Goal: Communication & Community: Participate in discussion

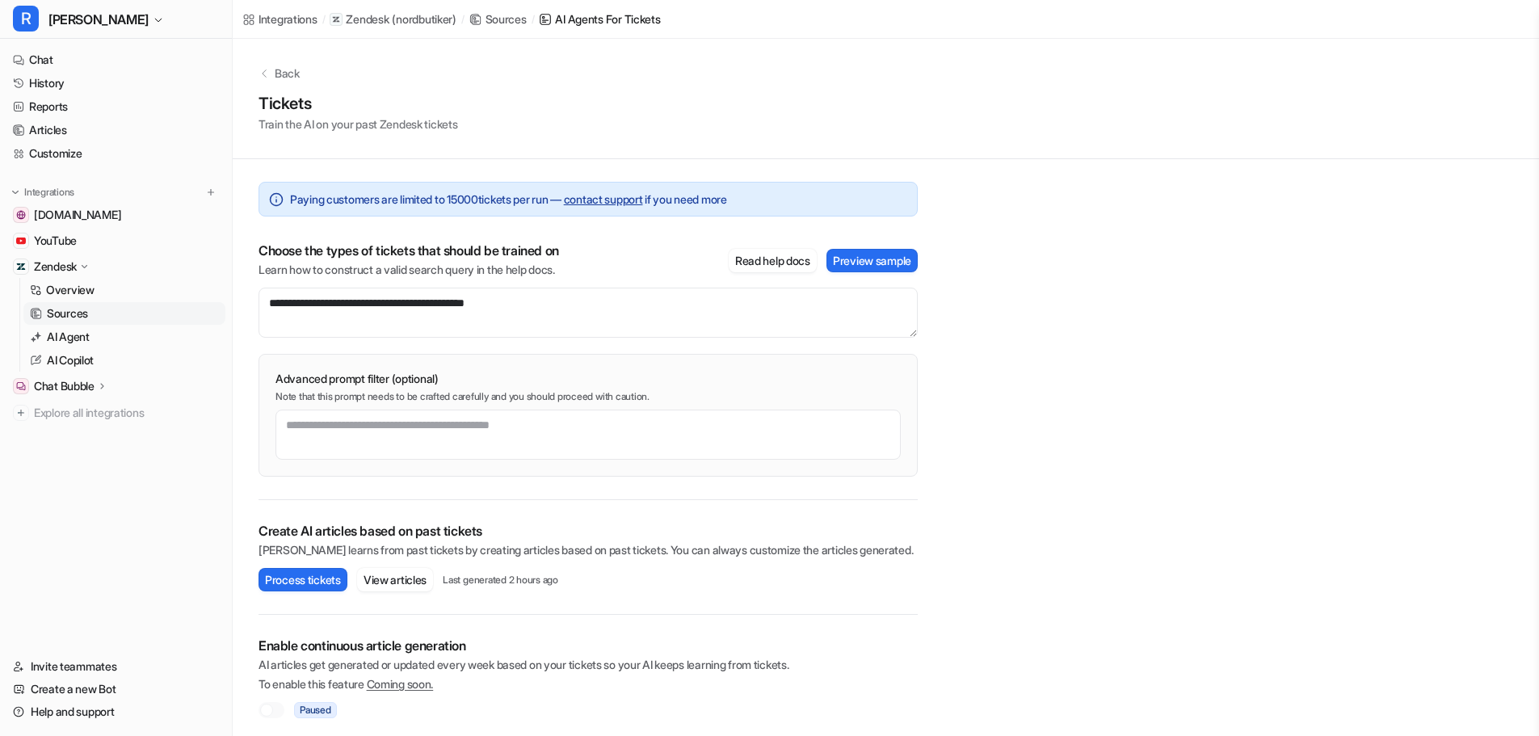
click at [46, 86] on link "History" at bounding box center [115, 83] width 219 height 23
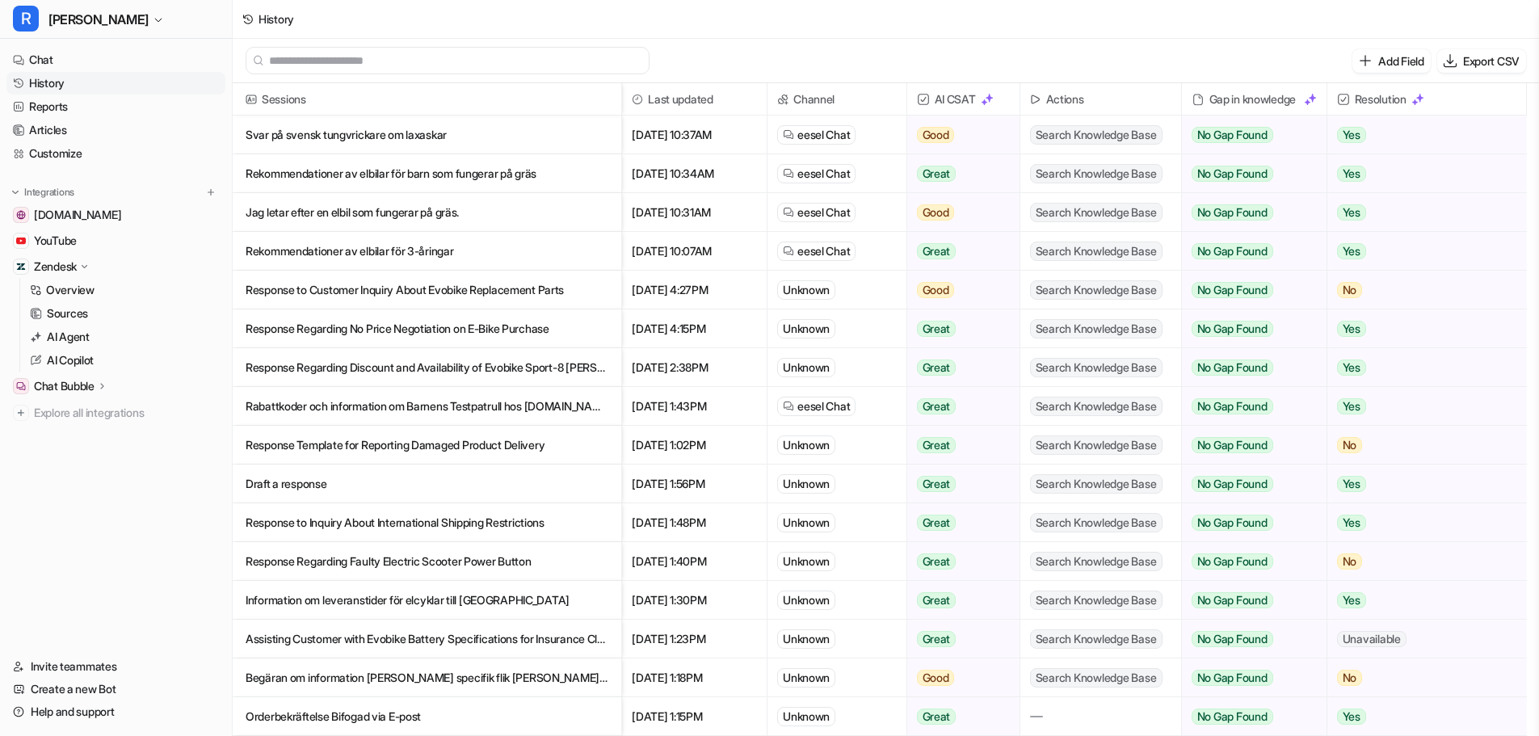
click at [44, 83] on link "History" at bounding box center [115, 83] width 219 height 23
click at [39, 61] on link "Chat" at bounding box center [115, 59] width 219 height 23
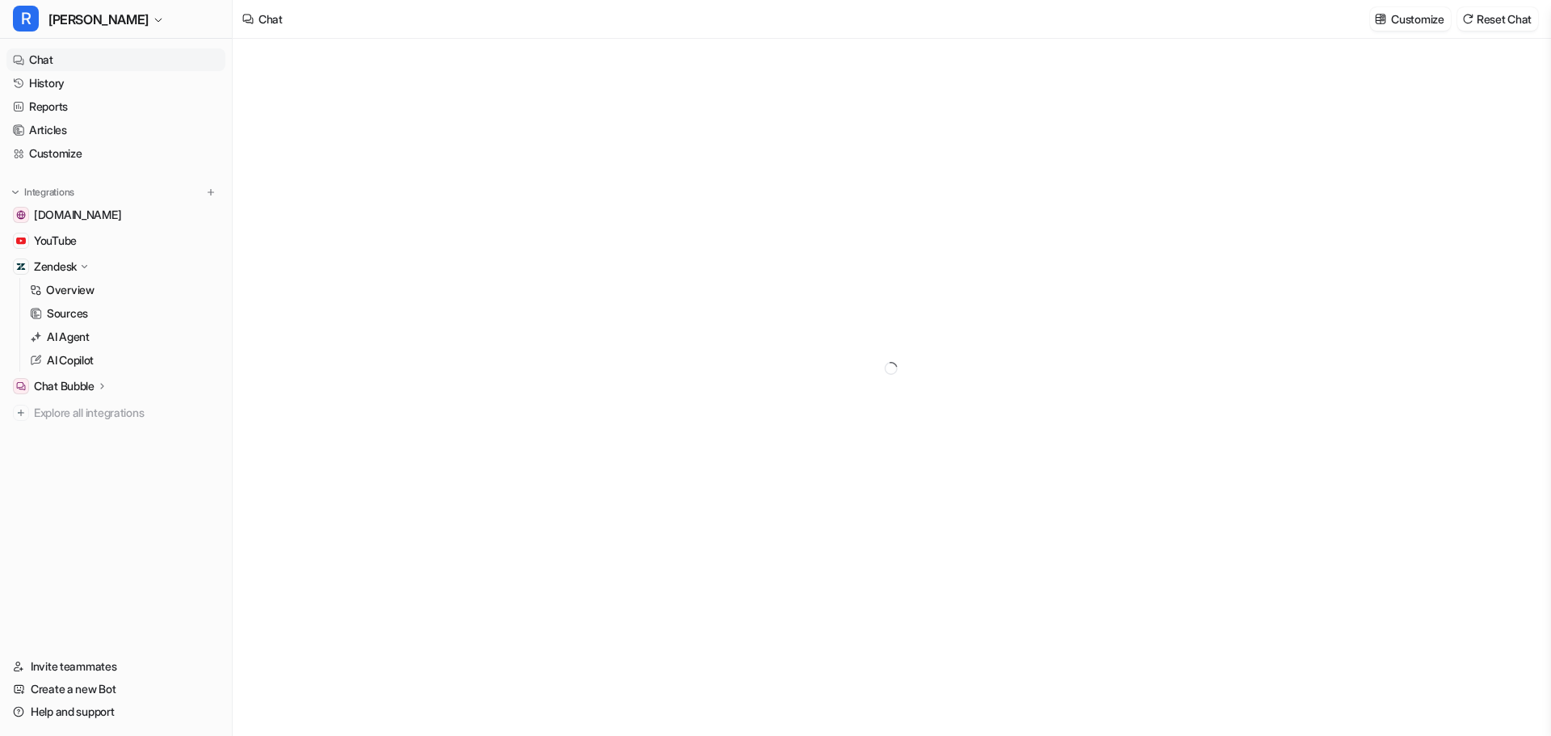
click at [724, 384] on div at bounding box center [891, 368] width 594 height 658
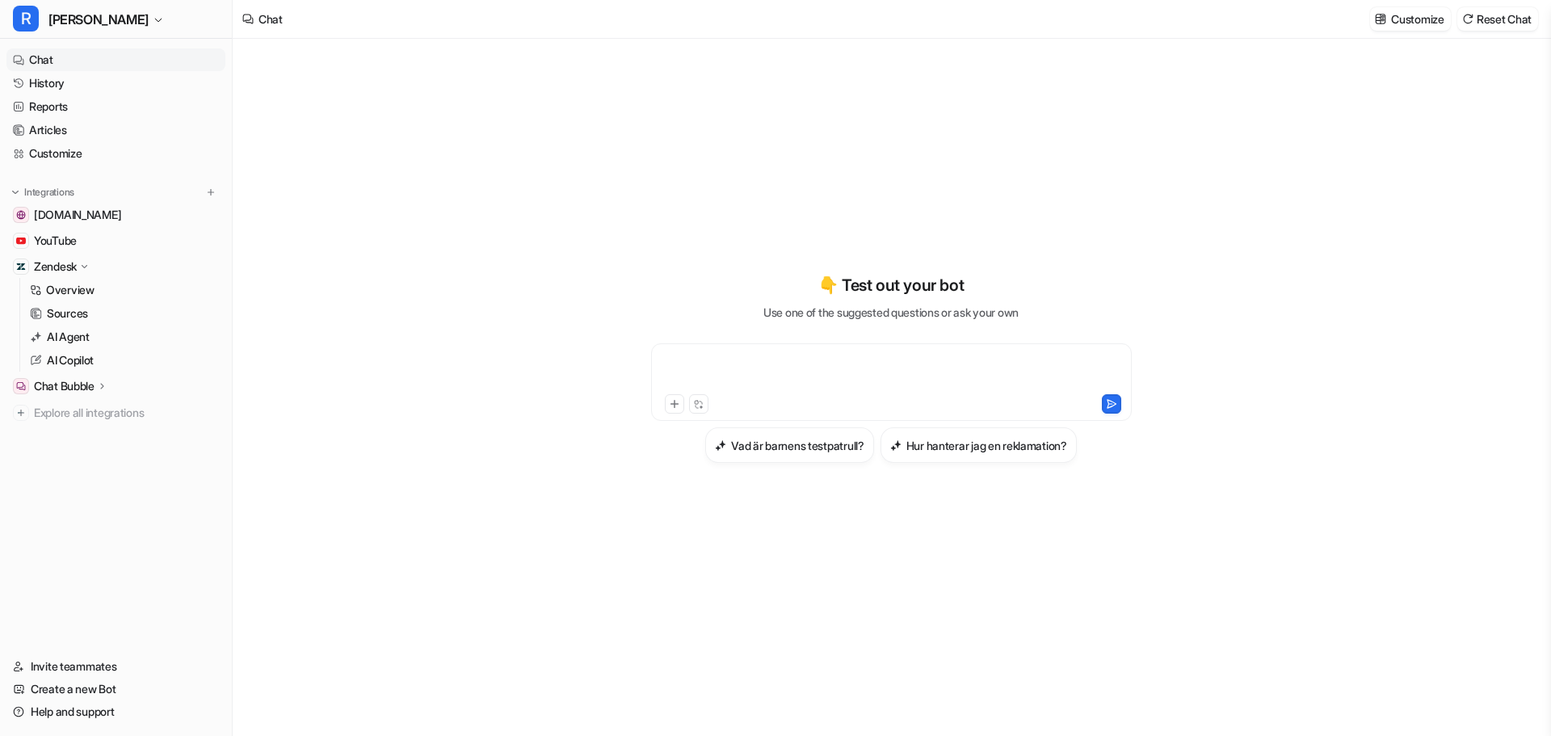
click at [696, 365] on div at bounding box center [891, 372] width 473 height 37
